Goal: Transaction & Acquisition: Purchase product/service

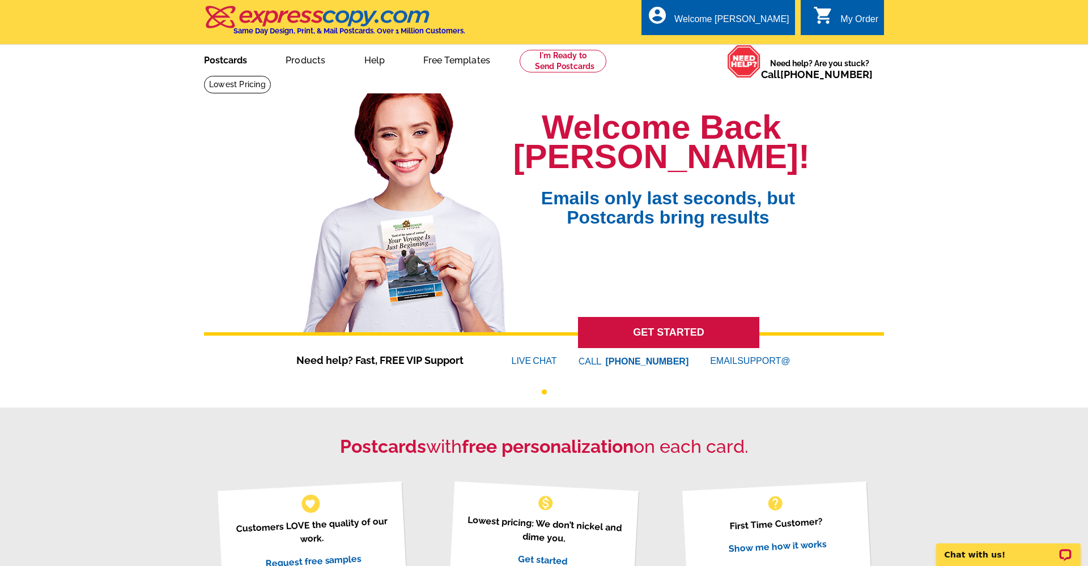
click at [222, 65] on link "Postcards" at bounding box center [225, 59] width 79 height 27
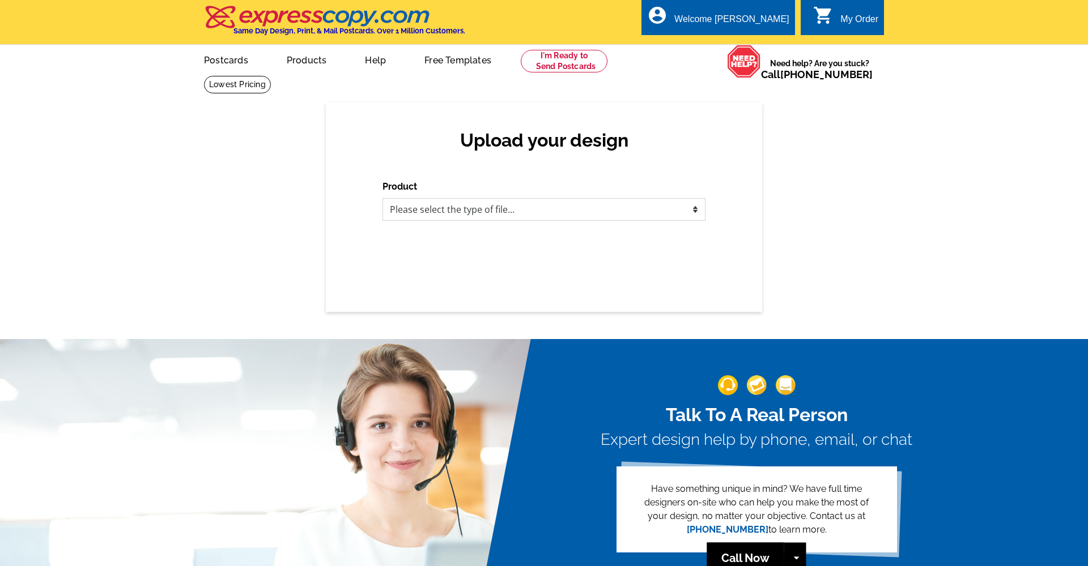
select select "3"
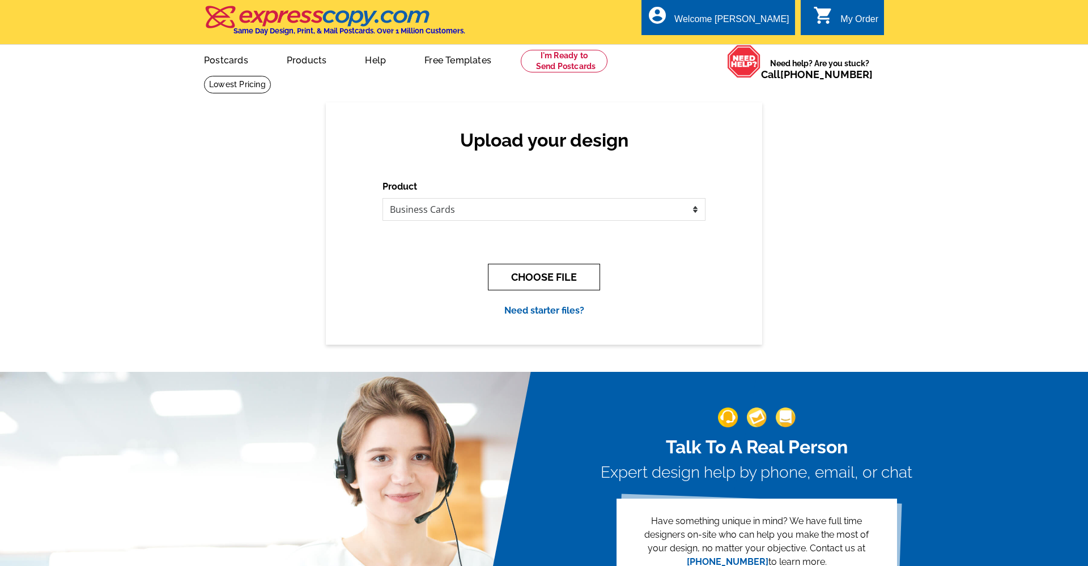
click at [539, 278] on button "CHOOSE FILE" at bounding box center [544, 277] width 112 height 27
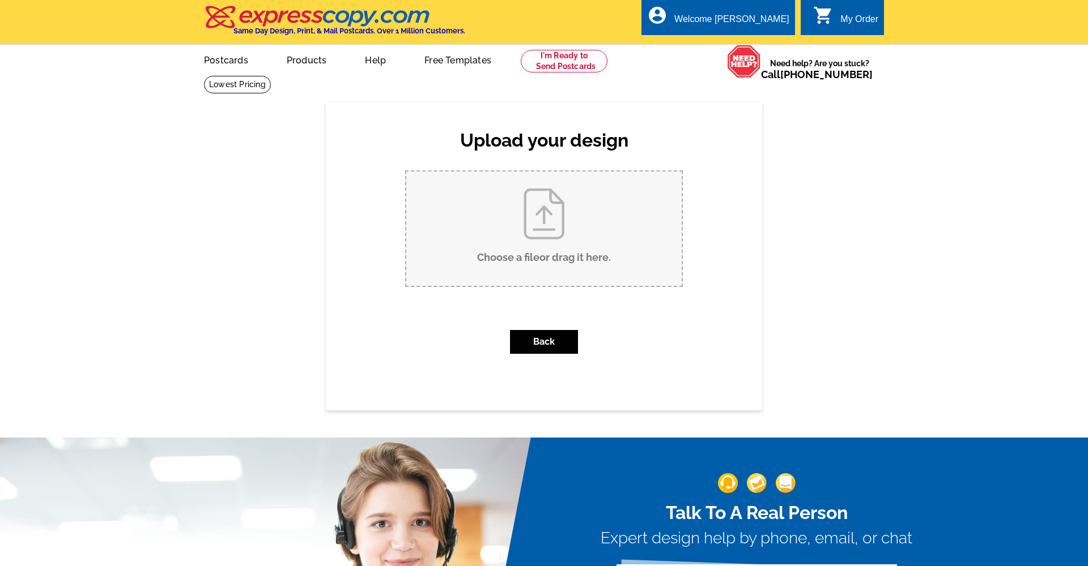
click at [555, 231] on input "Choose a file or drag it here ." at bounding box center [543, 229] width 275 height 114
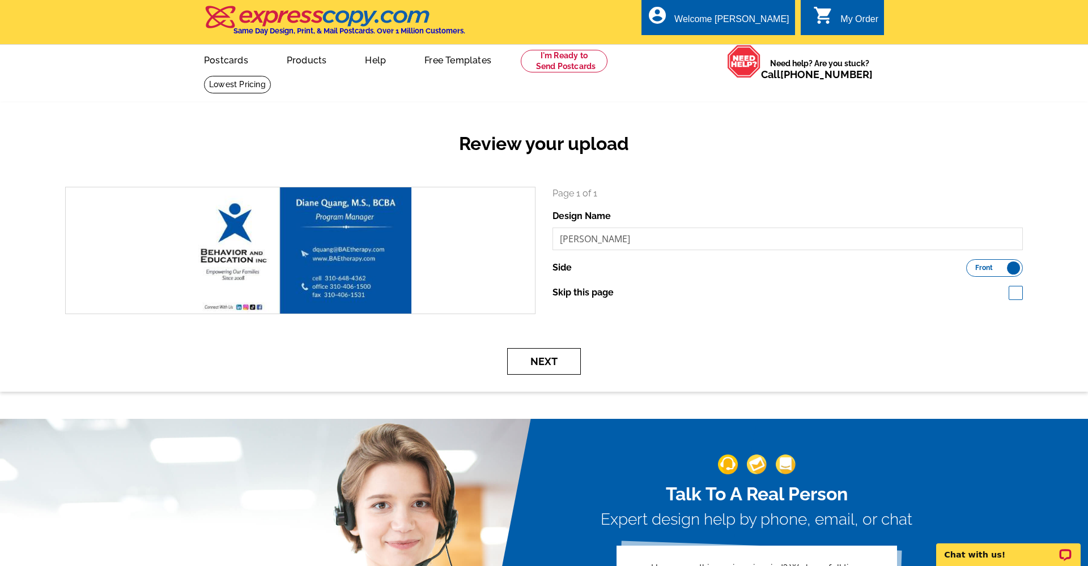
click at [547, 363] on button "Next" at bounding box center [544, 361] width 74 height 27
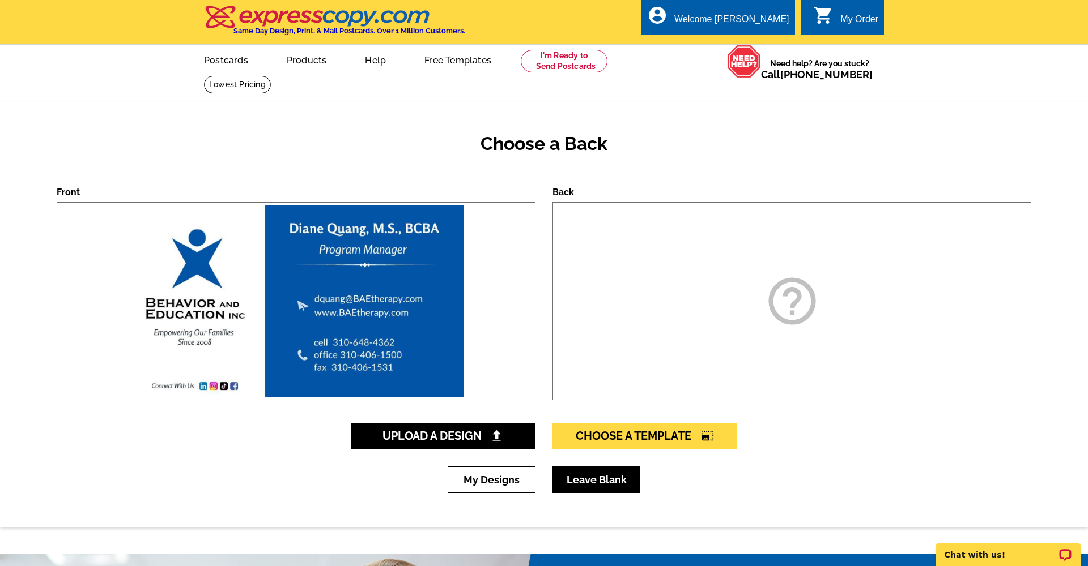
click at [588, 488] on link "Leave Blank" at bounding box center [596, 480] width 88 height 27
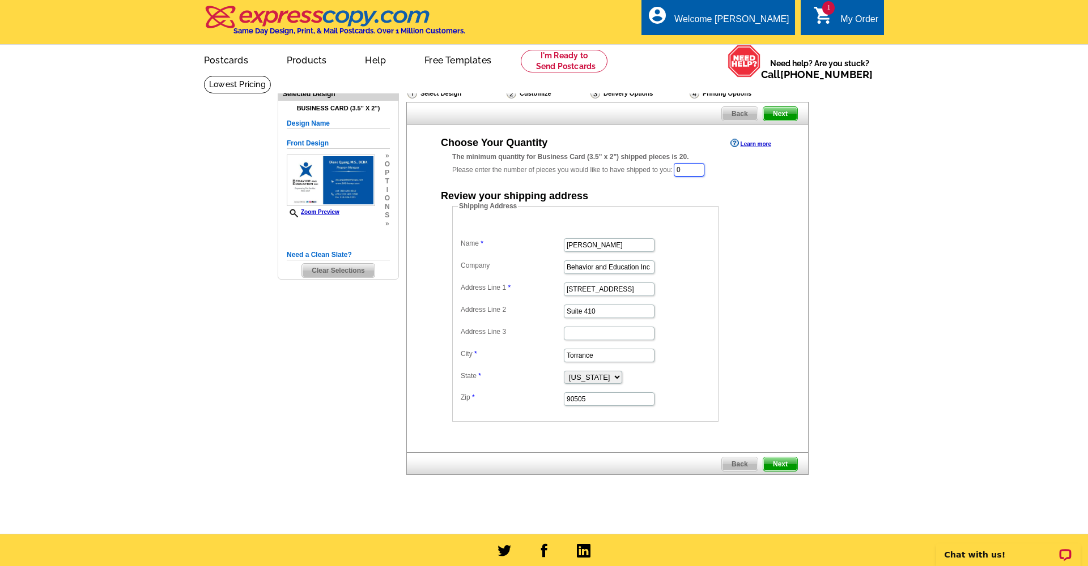
click at [700, 168] on input "0" at bounding box center [688, 170] width 31 height 14
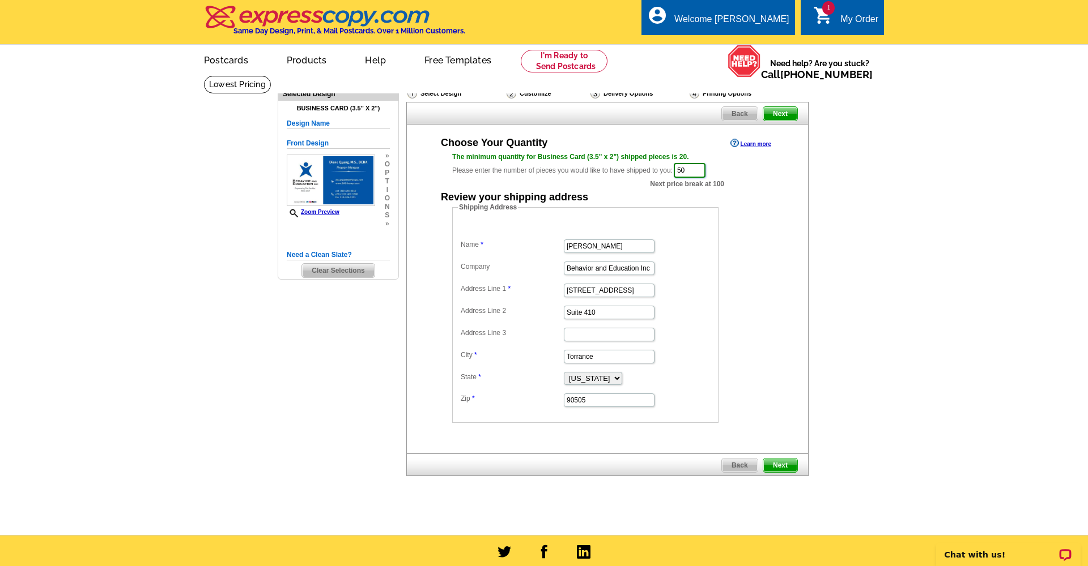
type input "50"
click at [729, 270] on dd "Shipping Address Name Natalia Rodriguez Company Behavior and Education Inc Addr…" at bounding box center [602, 312] width 301 height 221
click at [781, 464] on span "Next" at bounding box center [780, 466] width 34 height 14
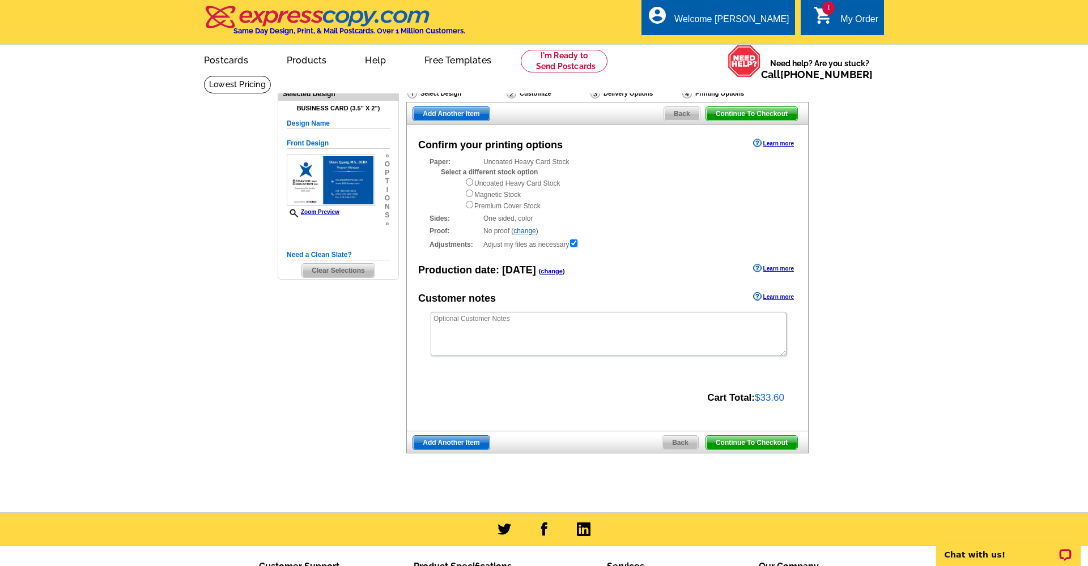
click at [462, 440] on span "Add Another Item" at bounding box center [451, 443] width 76 height 14
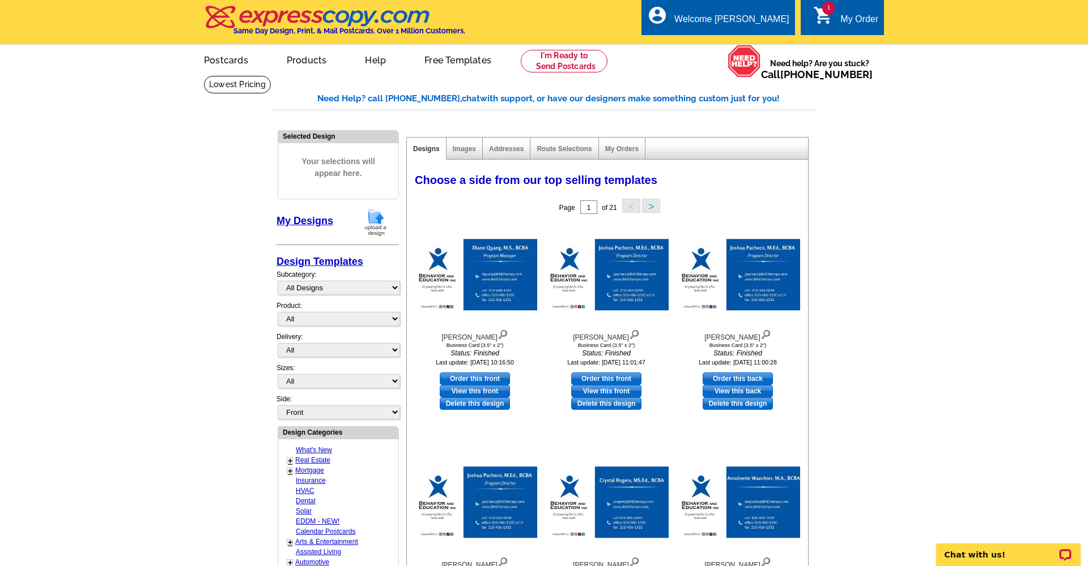
click at [234, 64] on link "Postcards" at bounding box center [226, 59] width 80 height 27
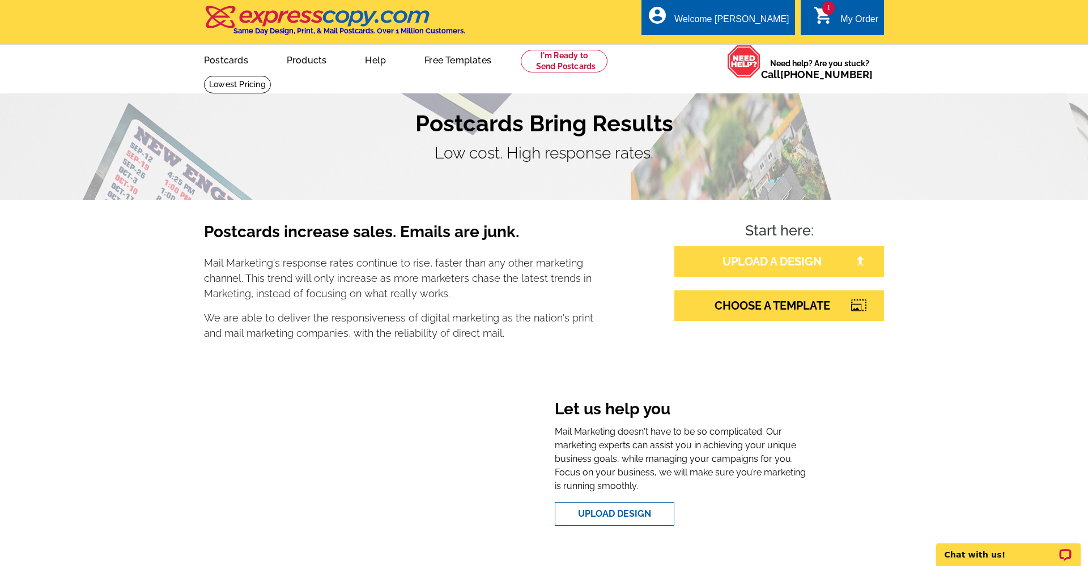
click at [765, 274] on link "UPLOAD A DESIGN" at bounding box center [779, 261] width 210 height 31
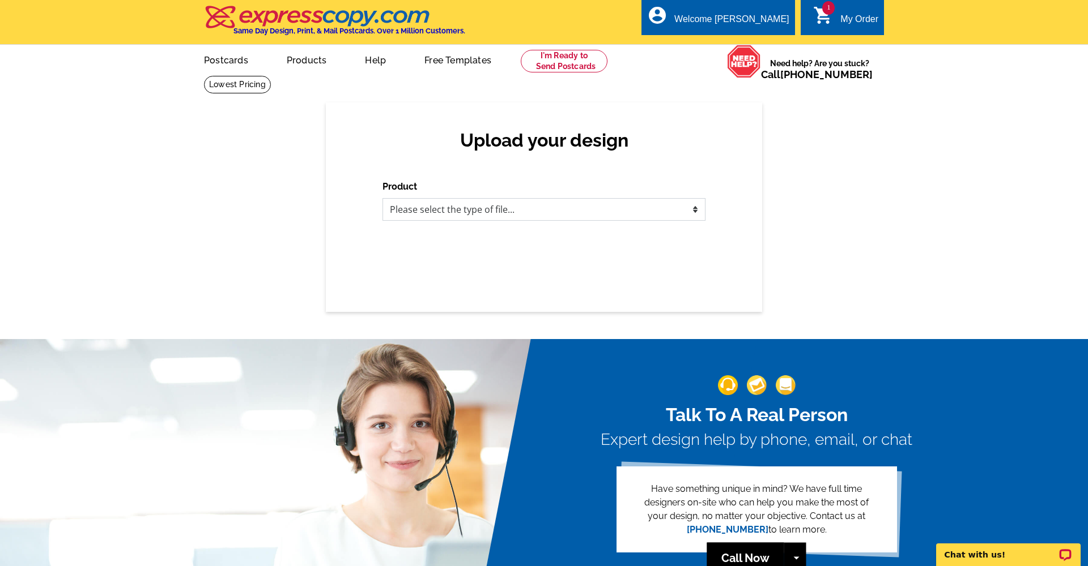
select select "3"
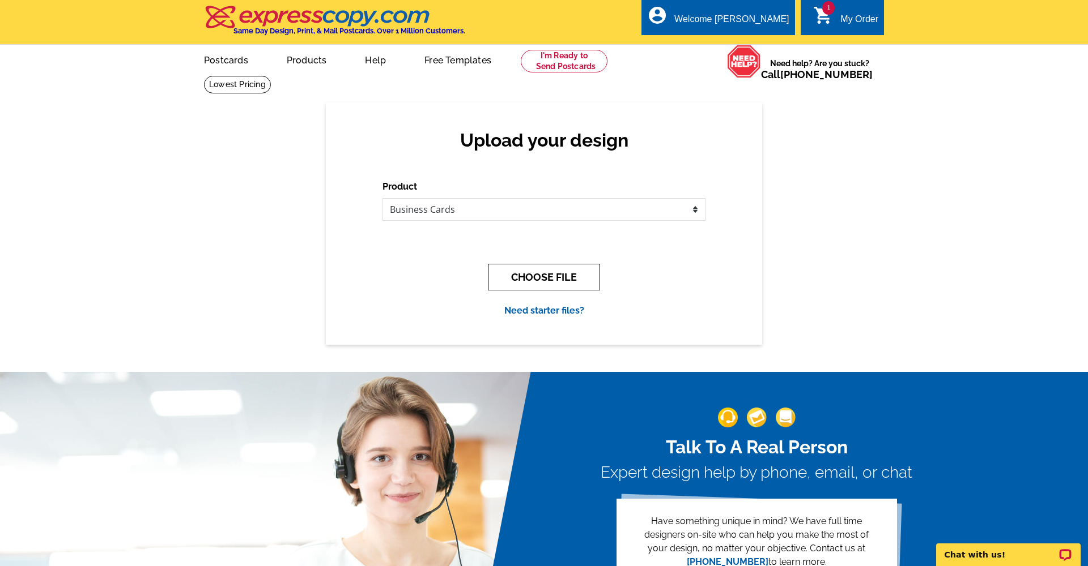
click at [570, 277] on button "CHOOSE FILE" at bounding box center [544, 277] width 112 height 27
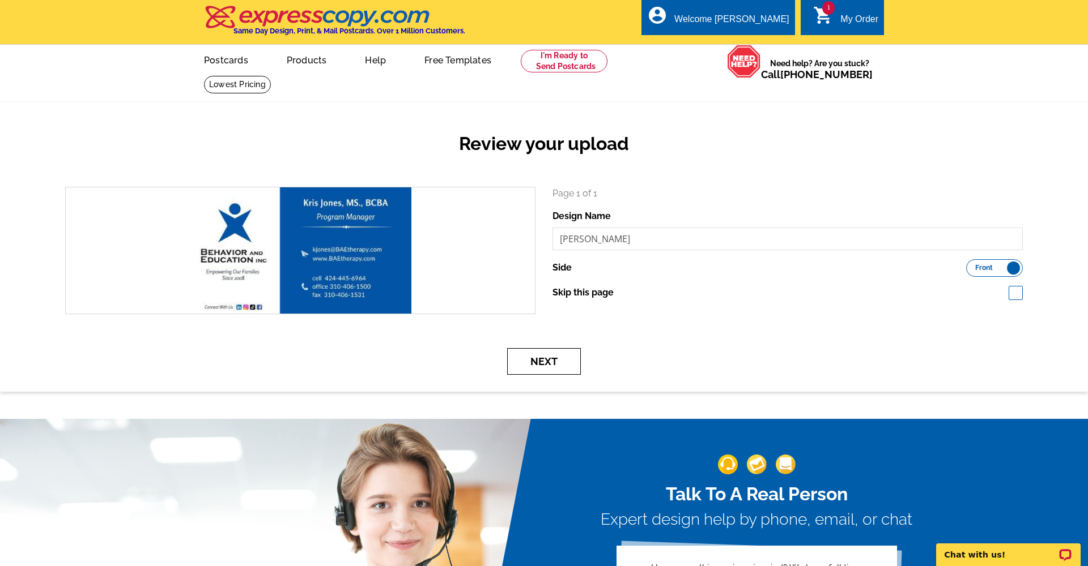
click at [556, 364] on button "Next" at bounding box center [544, 361] width 74 height 27
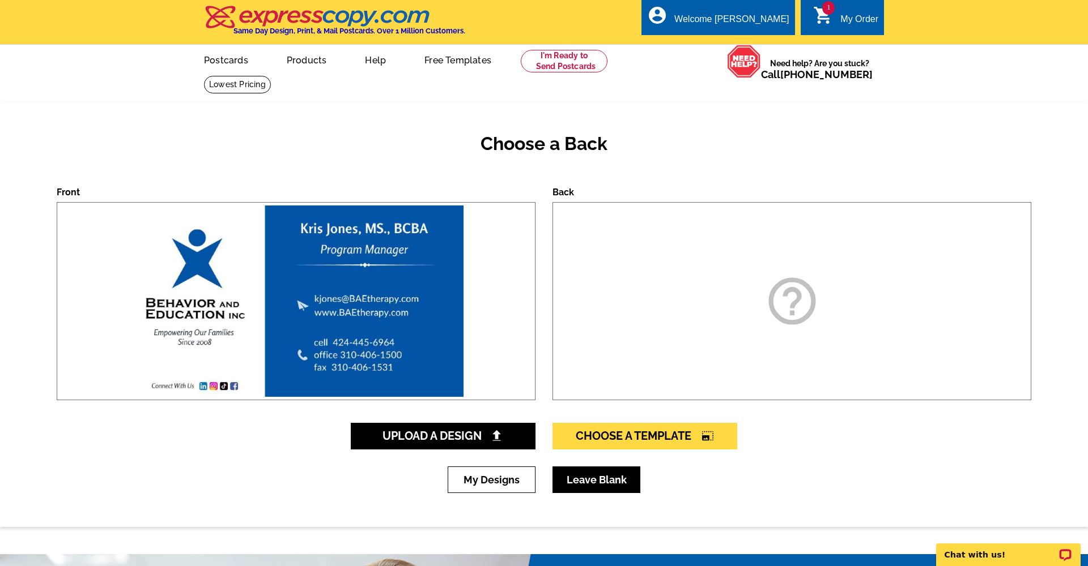
click at [574, 480] on link "Leave Blank" at bounding box center [596, 480] width 88 height 27
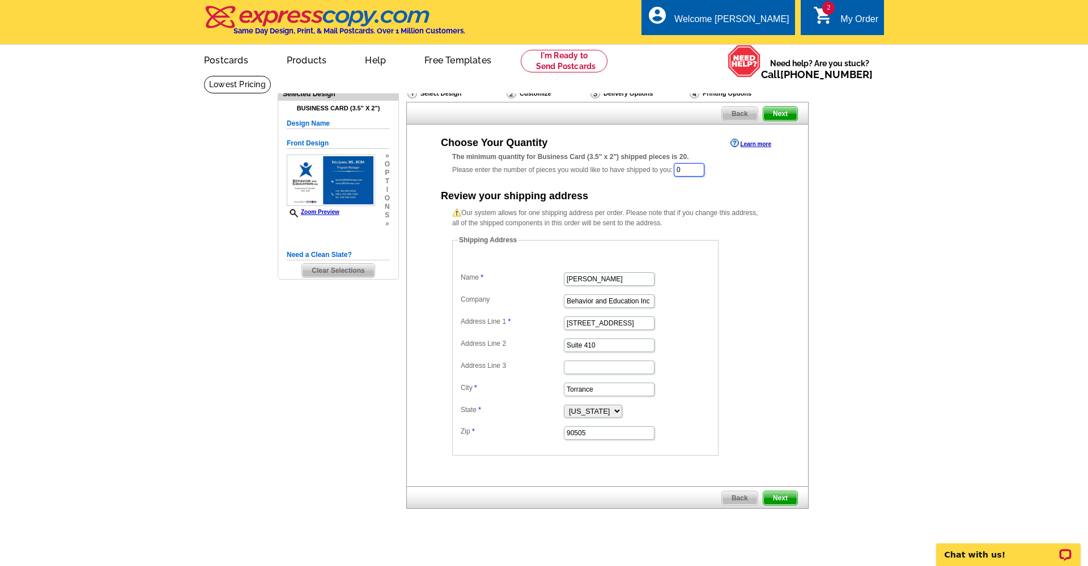
click at [703, 169] on input "0" at bounding box center [688, 170] width 31 height 14
type input "50"
click at [777, 501] on span "Next" at bounding box center [780, 500] width 34 height 14
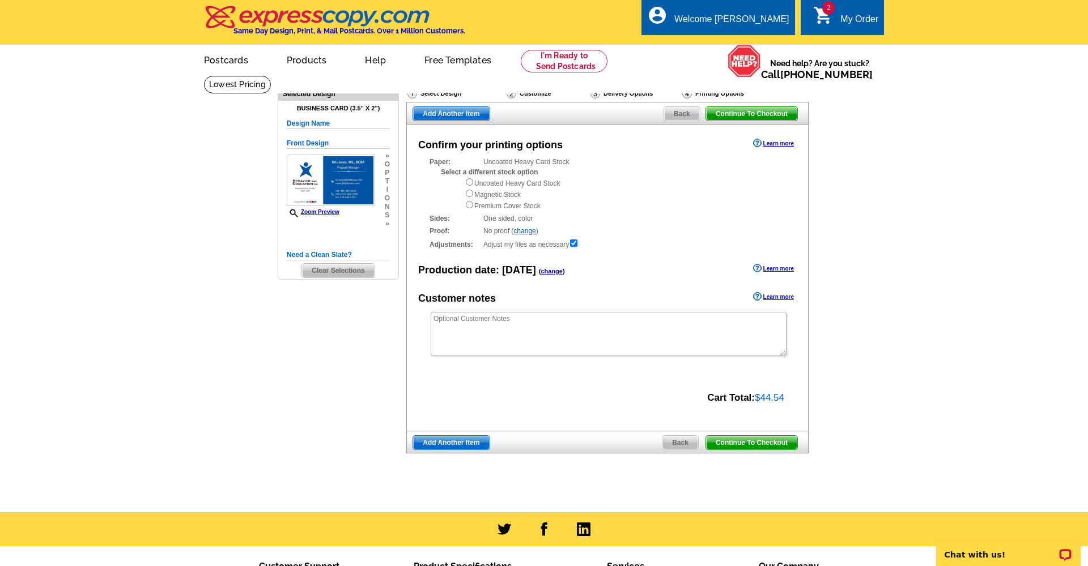
click at [759, 436] on span "Continue To Checkout" at bounding box center [751, 443] width 91 height 14
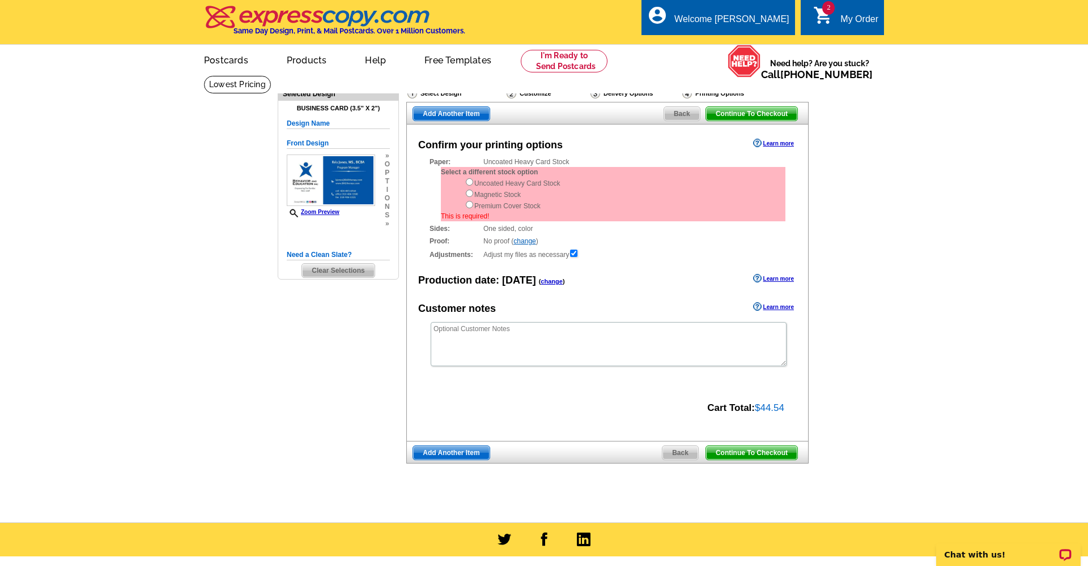
click at [847, 16] on div "My Order" at bounding box center [859, 22] width 38 height 16
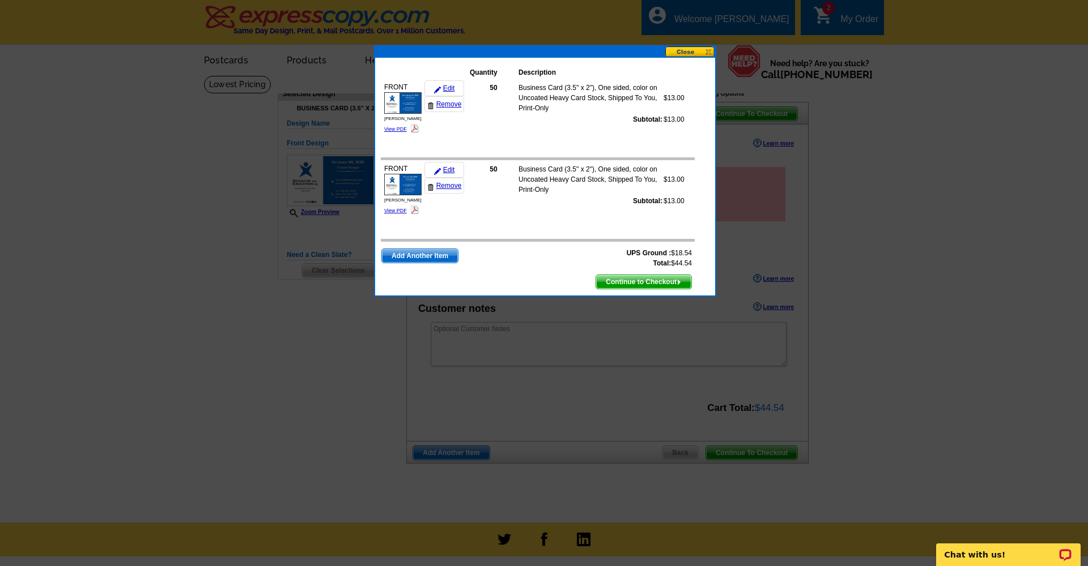
click at [640, 285] on span "Continue to Checkout" at bounding box center [643, 282] width 95 height 14
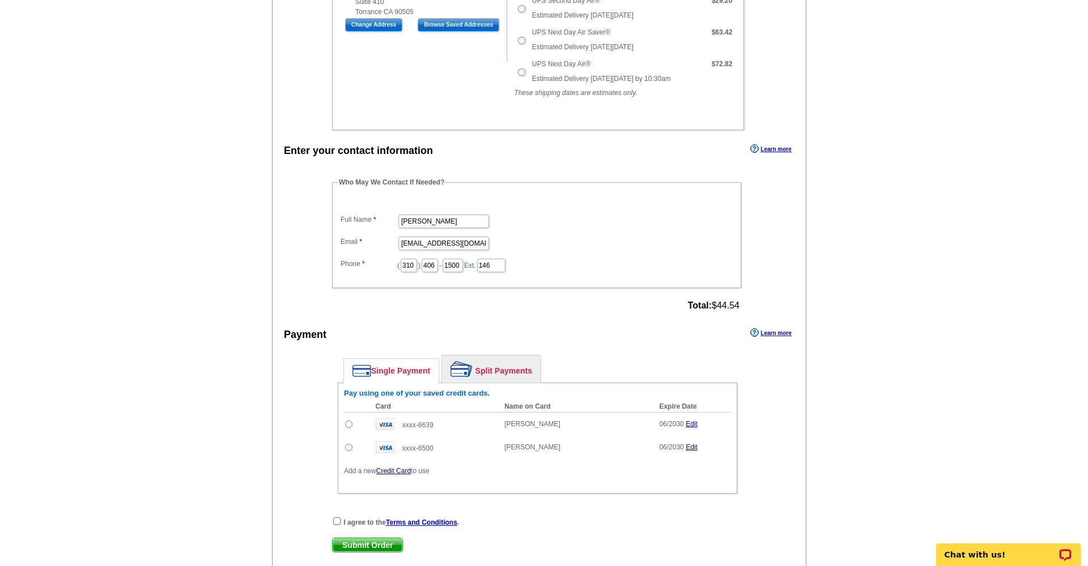
scroll to position [529, 0]
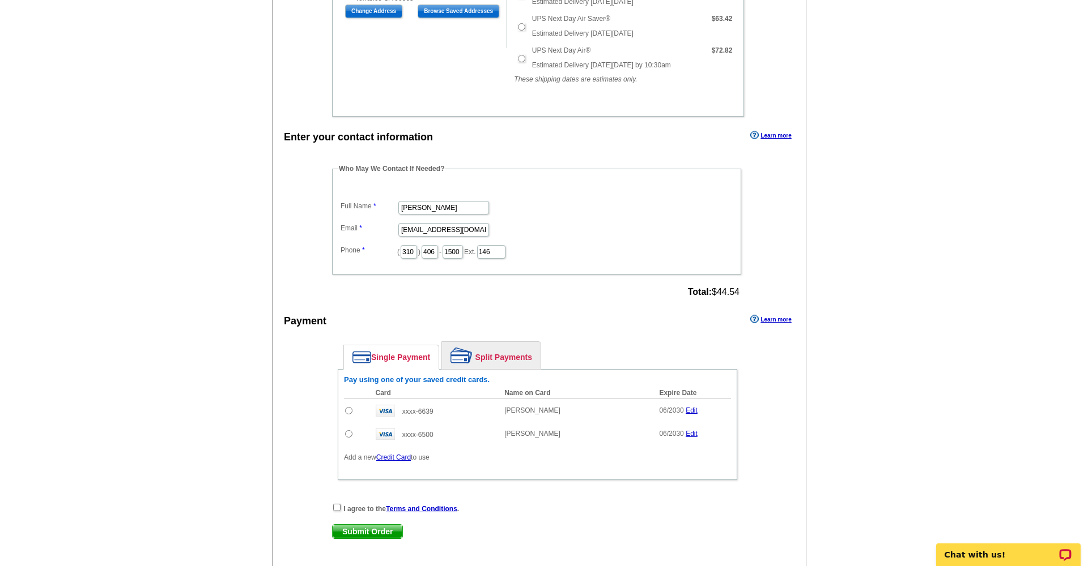
click at [344, 409] on td at bounding box center [357, 411] width 26 height 24
click at [349, 411] on input "radio" at bounding box center [348, 410] width 7 height 7
radio input "true"
click at [334, 508] on input "checkbox" at bounding box center [336, 507] width 7 height 7
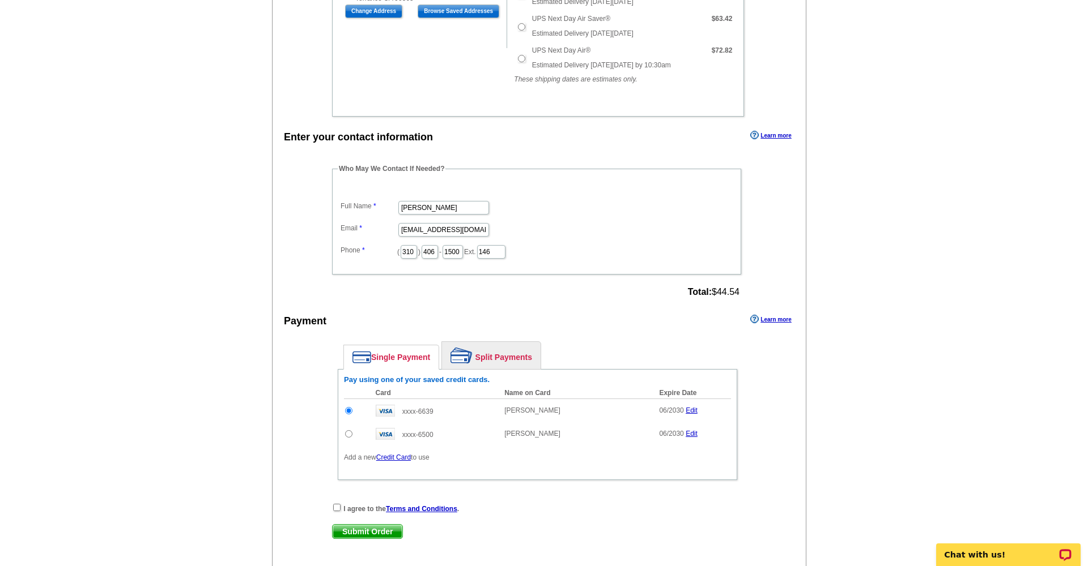
checkbox input "true"
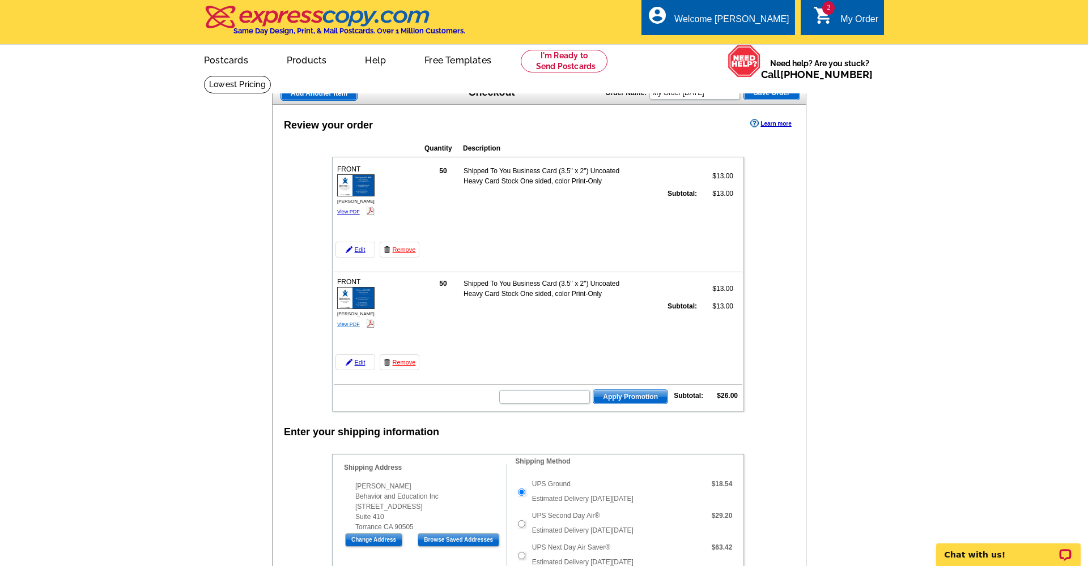
click at [350, 326] on link "View PDF" at bounding box center [348, 325] width 23 height 6
click at [354, 213] on link "View PDF" at bounding box center [348, 212] width 23 height 6
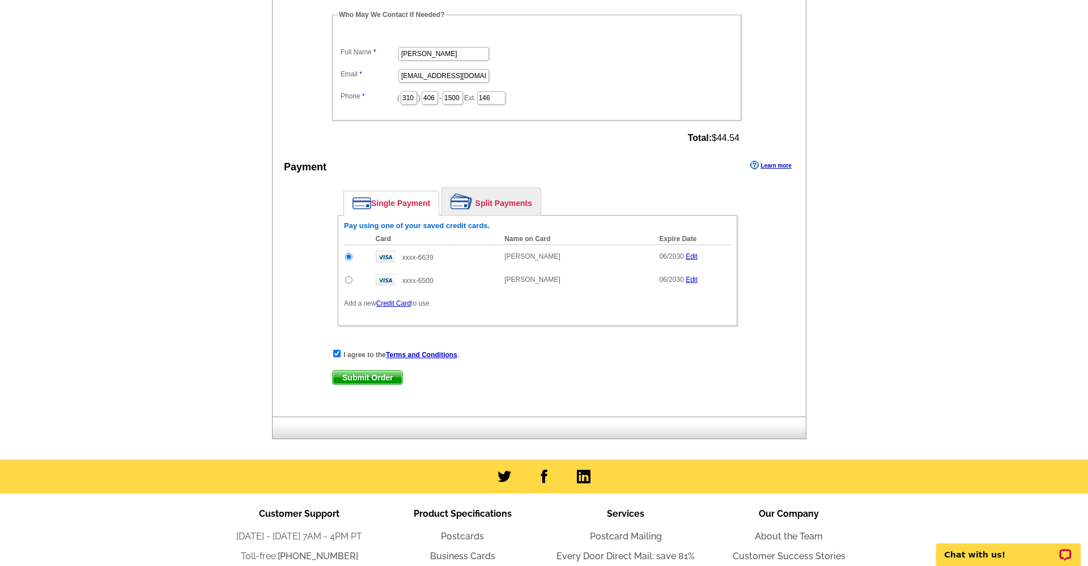
scroll to position [695, 0]
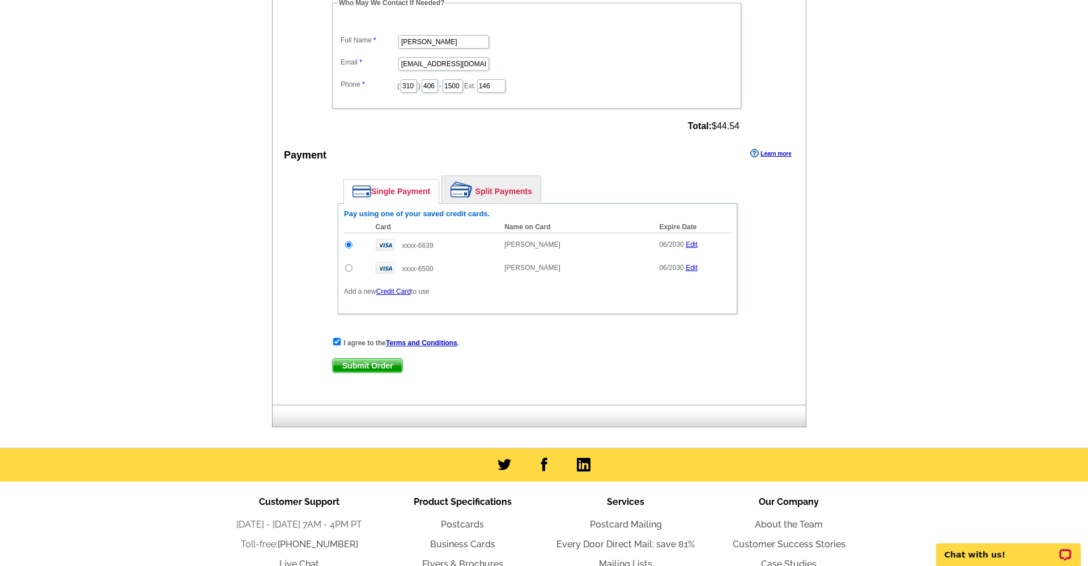
click at [359, 368] on span "Submit Order" at bounding box center [368, 366] width 70 height 14
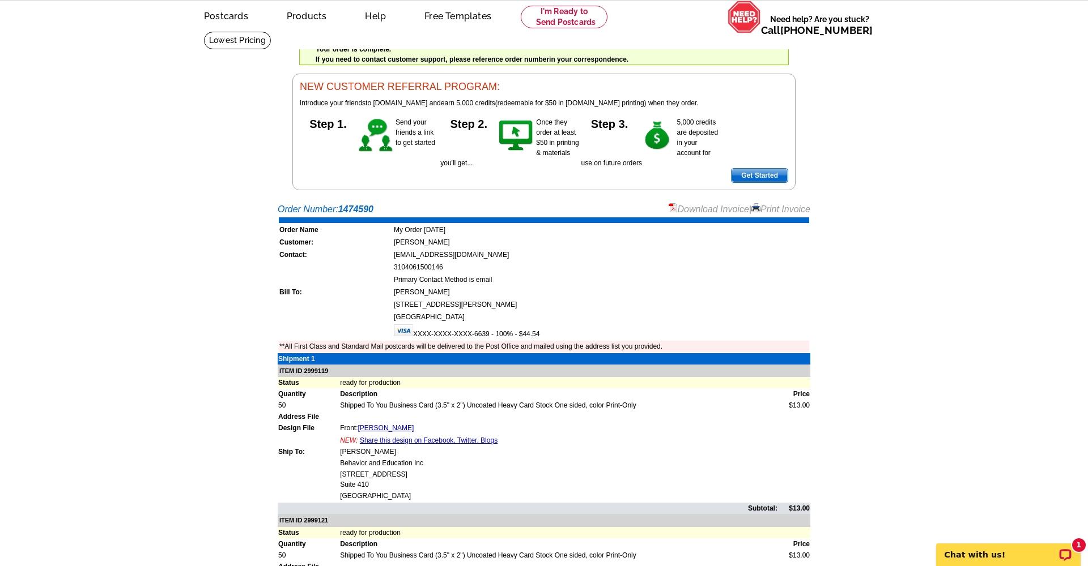
scroll to position [28, 0]
